Goal: Navigation & Orientation: Find specific page/section

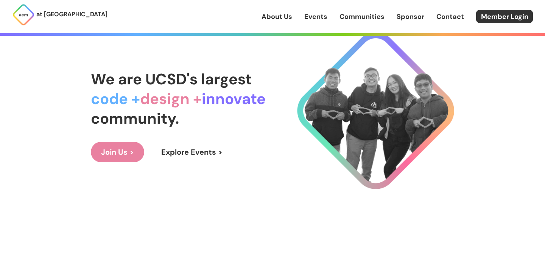
scroll to position [52, 0]
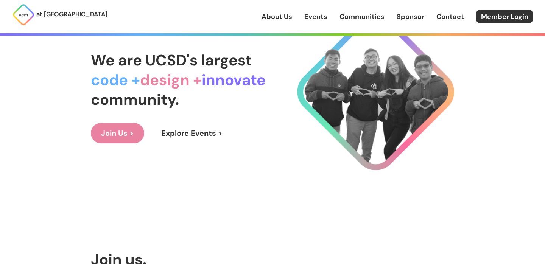
click at [134, 136] on link "Join Us >" at bounding box center [117, 133] width 53 height 20
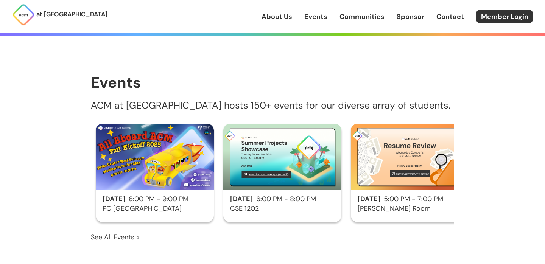
scroll to position [365, 0]
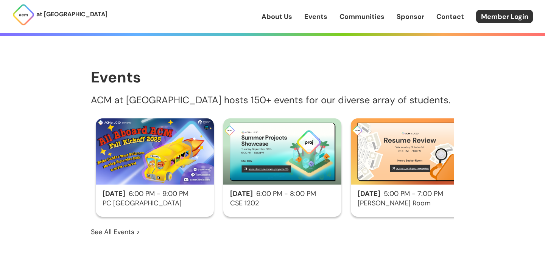
click at [226, 69] on h1 "Events" at bounding box center [272, 77] width 363 height 17
click at [215, 76] on div "Events ACM at UCSD hosts 150+ events for our diverse array of students." at bounding box center [272, 87] width 363 height 36
click at [214, 76] on div "Events ACM at UCSD hosts 150+ events for our diverse array of students." at bounding box center [272, 87] width 363 height 36
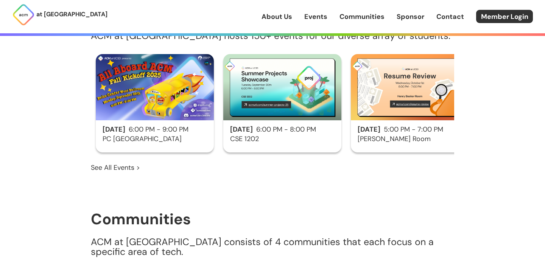
scroll to position [424, 0]
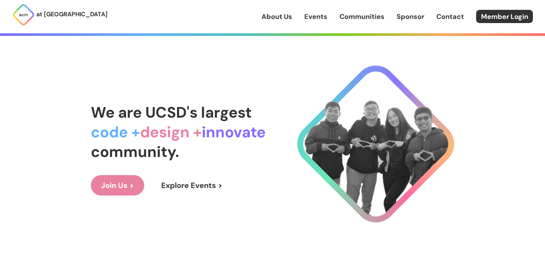
scroll to position [52, 0]
